Goal: Information Seeking & Learning: Find specific fact

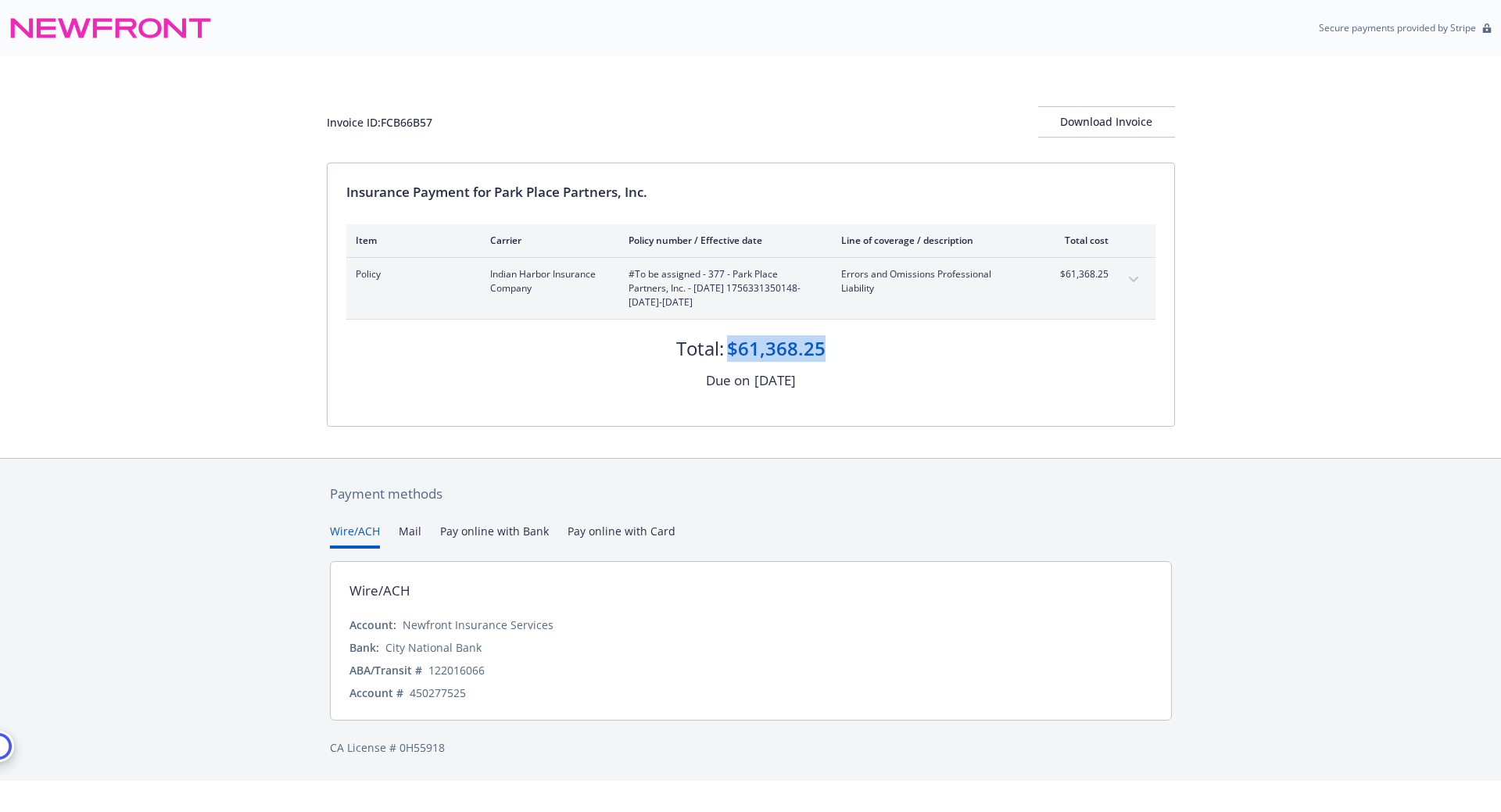
drag, startPoint x: 835, startPoint y: 350, endPoint x: 728, endPoint y: 346, distance: 107.1
click at [728, 346] on div "Total: $61,368.25" at bounding box center [751, 340] width 809 height 42
copy div "$61,368.25"
